Goal: Answer question/provide support

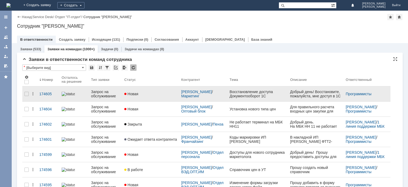
click at [96, 95] on div "Запрос на обслуживание" at bounding box center [105, 94] width 29 height 9
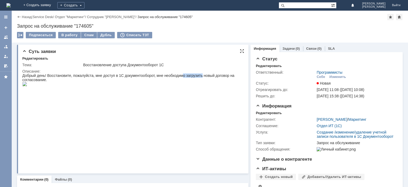
drag, startPoint x: 190, startPoint y: 76, endPoint x: 203, endPoint y: 76, distance: 12.5
click at [203, 76] on div "Добрый день! Восстановите, пожалуйста, мне доступ в 1С документооборот, мне нео…" at bounding box center [132, 77] width 220 height 9
click at [8, 38] on div at bounding box center [6, 37] width 4 height 4
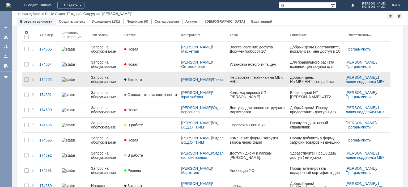
click at [96, 82] on div "Запрос на обслуживание" at bounding box center [105, 79] width 29 height 9
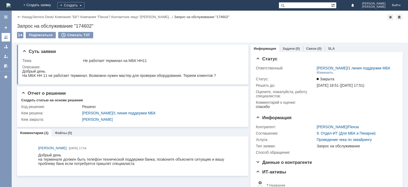
click at [8, 36] on div at bounding box center [6, 37] width 4 height 4
